Goal: Task Accomplishment & Management: Use online tool/utility

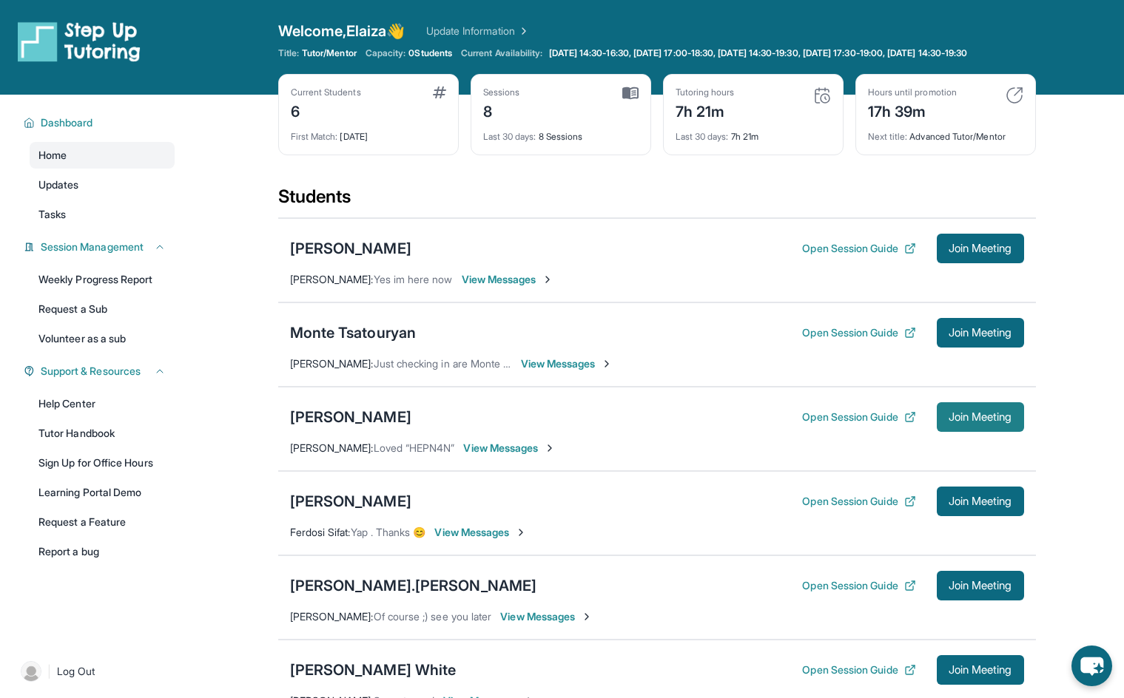
click at [967, 422] on span "Join Meeting" at bounding box center [980, 417] width 64 height 9
click at [75, 679] on span "Log Out" at bounding box center [76, 671] width 38 height 15
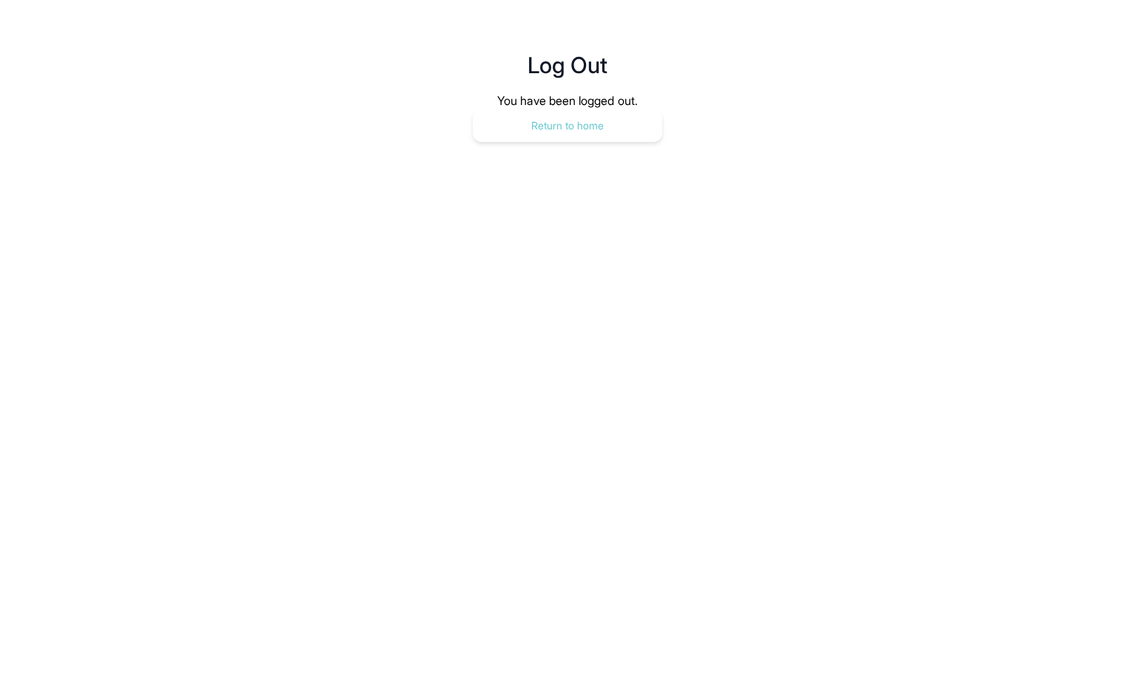
click at [557, 117] on button "Return to home" at bounding box center [567, 125] width 189 height 33
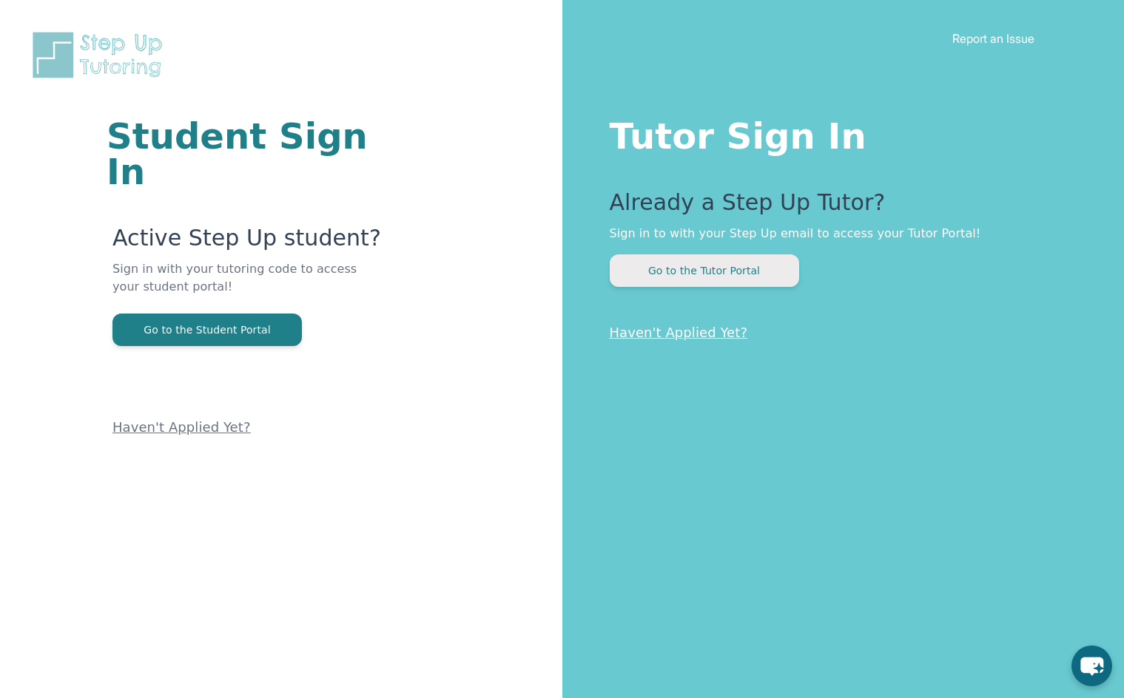
click at [733, 271] on button "Go to the Tutor Portal" at bounding box center [703, 270] width 189 height 33
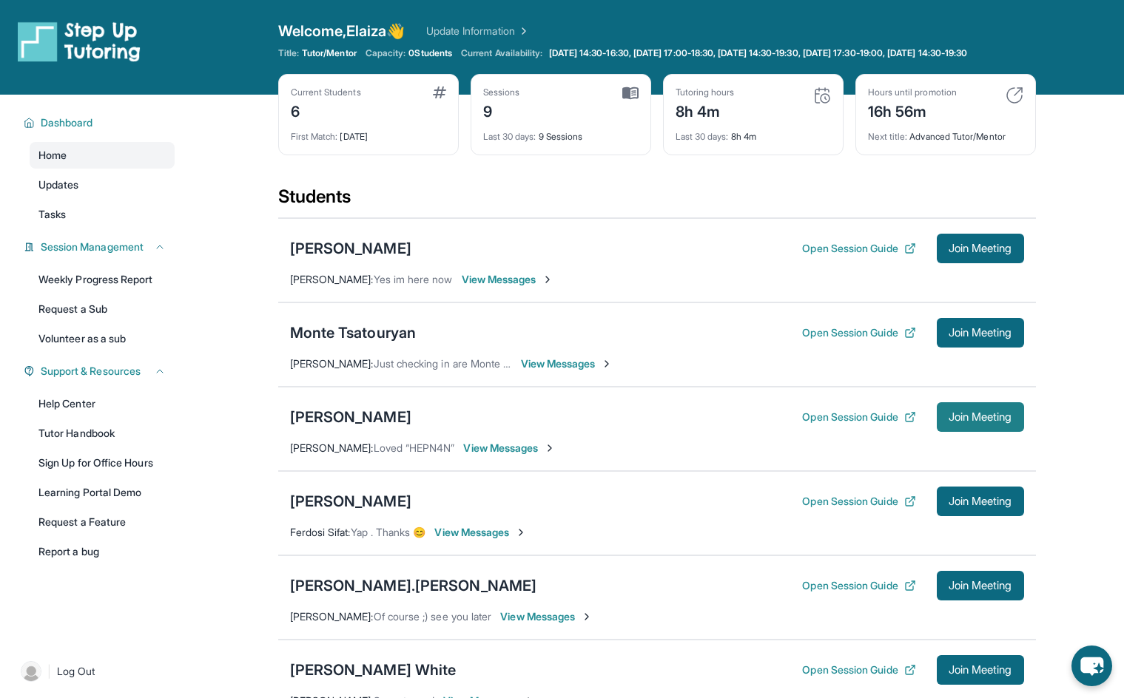
click at [978, 422] on span "Join Meeting" at bounding box center [980, 417] width 64 height 9
